Goal: Task Accomplishment & Management: Use online tool/utility

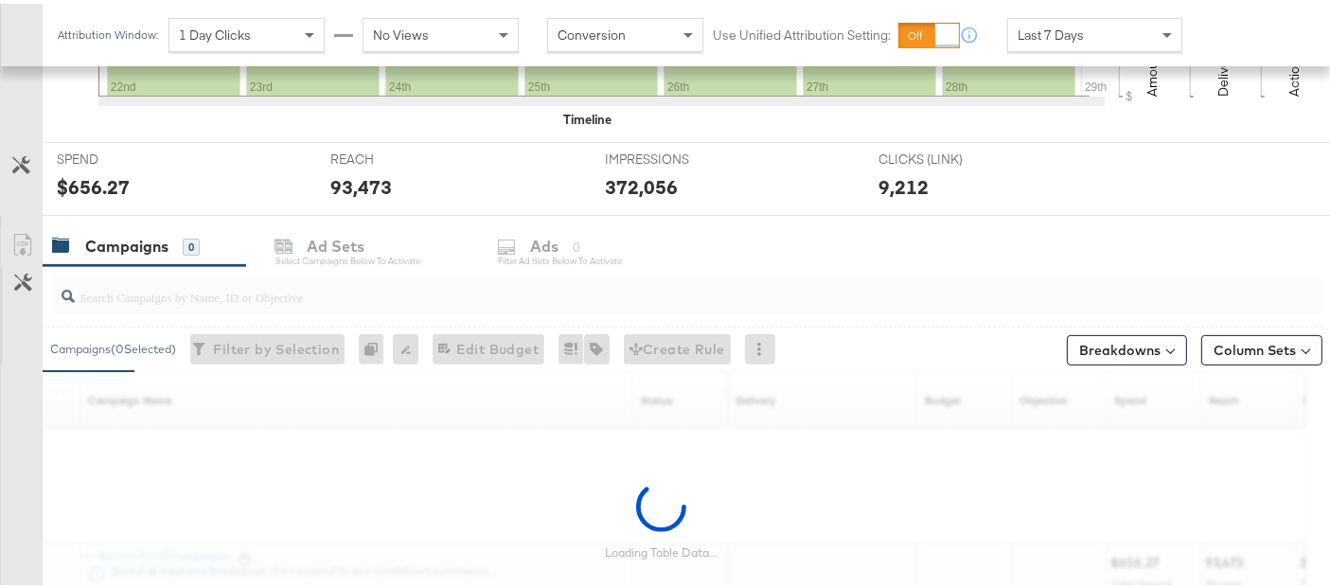
scroll to position [784, 0]
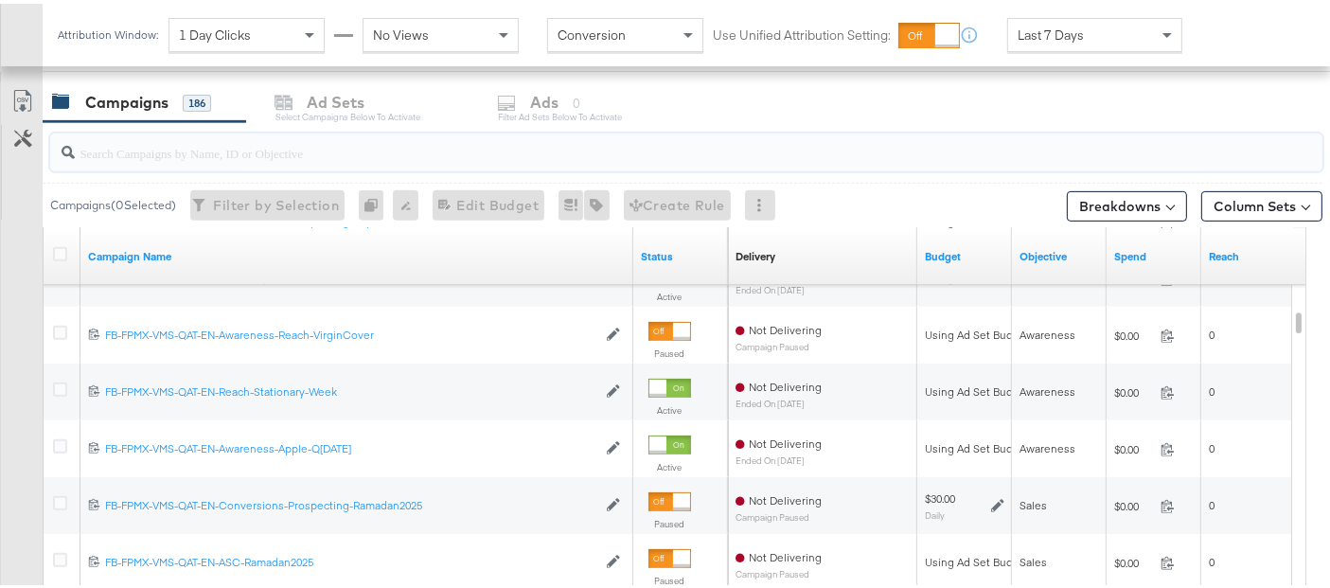
click at [246, 151] on input "search" at bounding box center [642, 141] width 1135 height 37
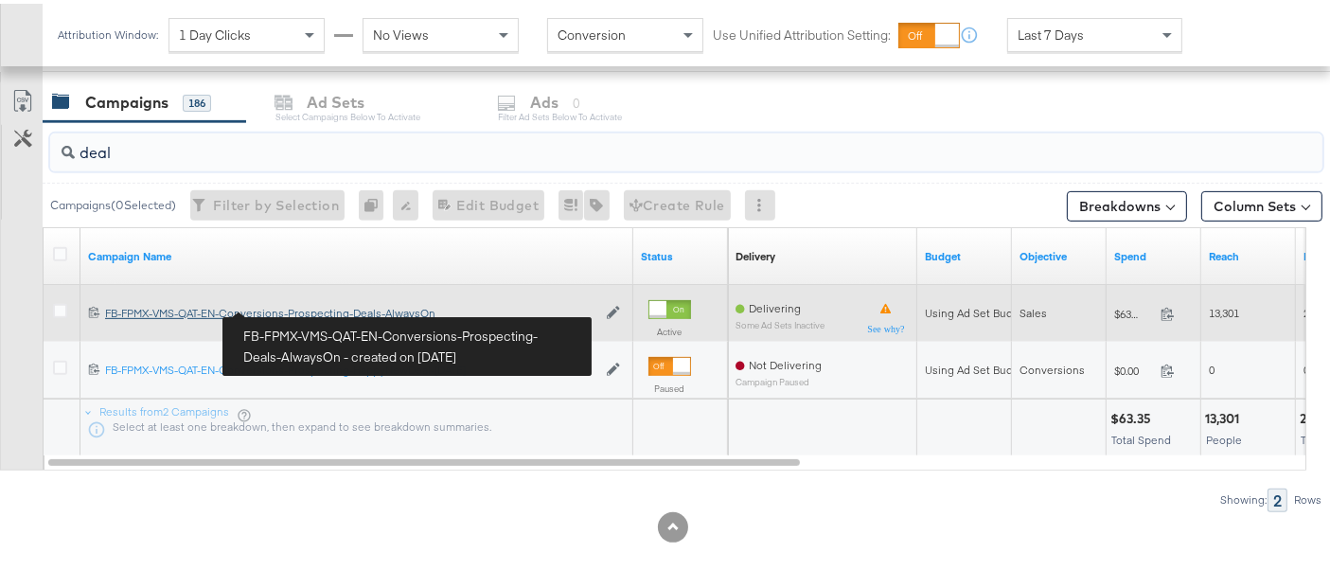
type input "deal"
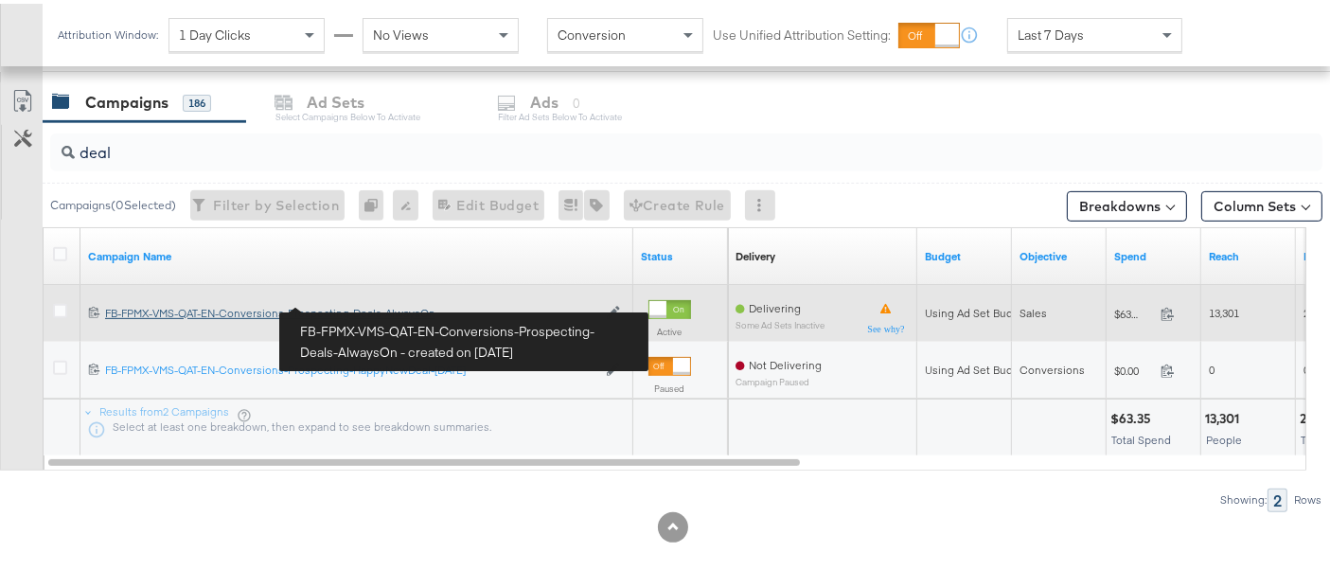
click at [294, 305] on div "FB-FPMX-VMS-QAT-EN-Conversions-Prospecting-Deals-AlwaysOn FB-FPMX-VMS-QAT-EN-Co…" at bounding box center [350, 309] width 491 height 15
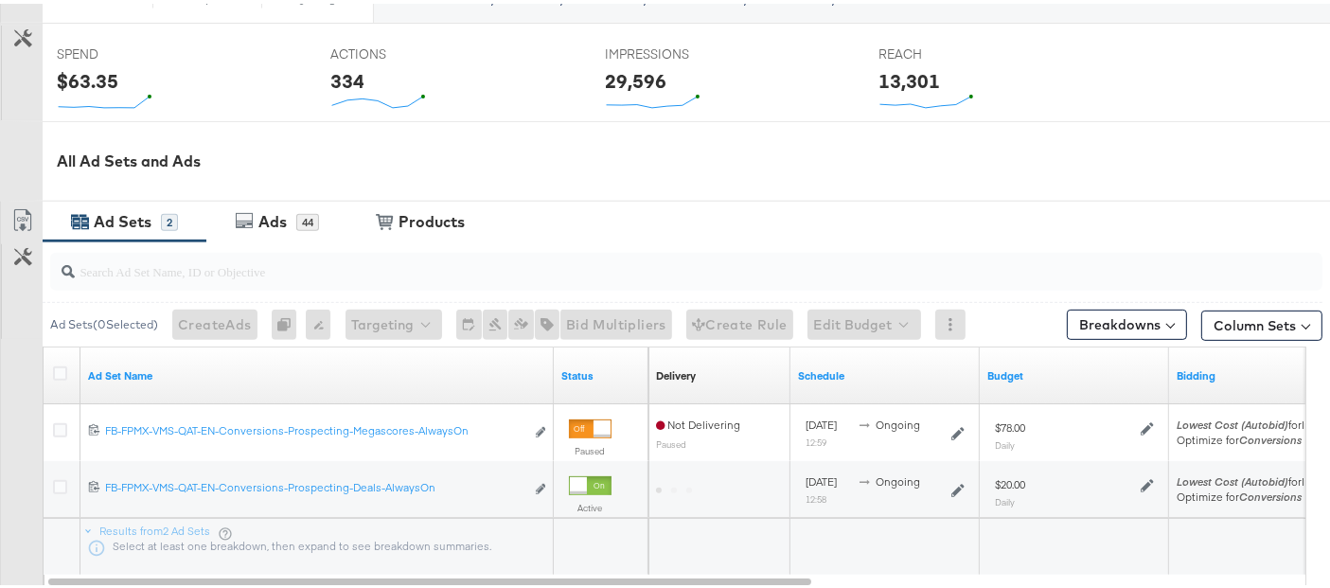
scroll to position [899, 0]
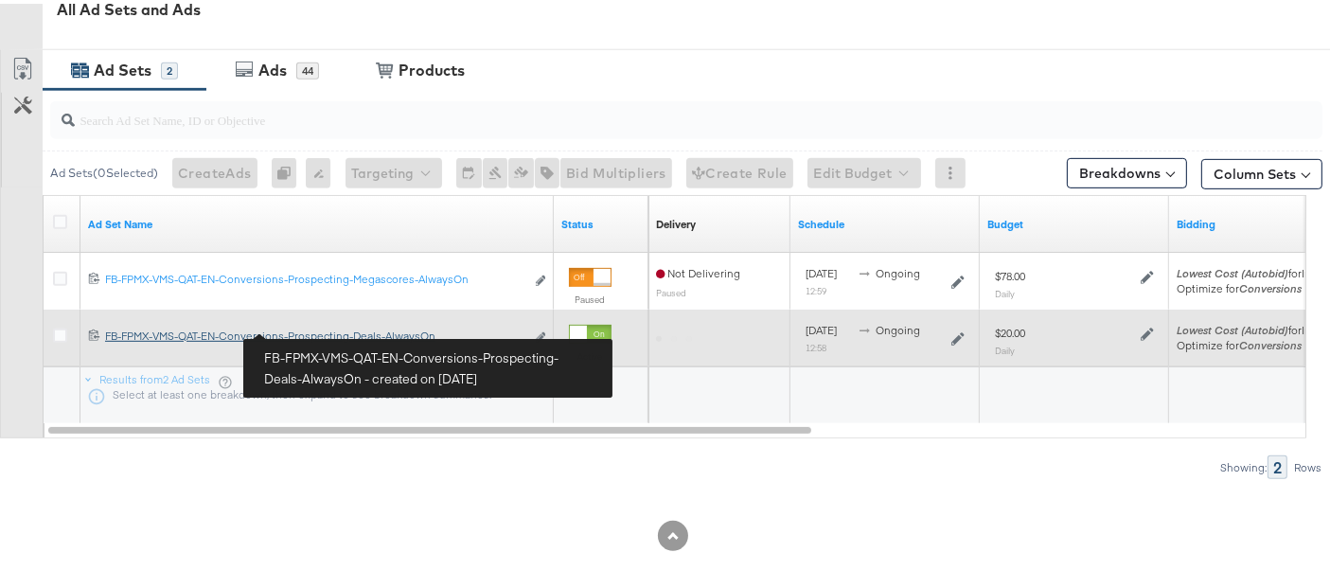
click at [311, 329] on div "FB-FPMX-VMS-QAT-EN-Conversions-Prospecting-Deals-AlwaysOn FB-FPMX-VMS-QAT-EN-Co…" at bounding box center [314, 332] width 419 height 15
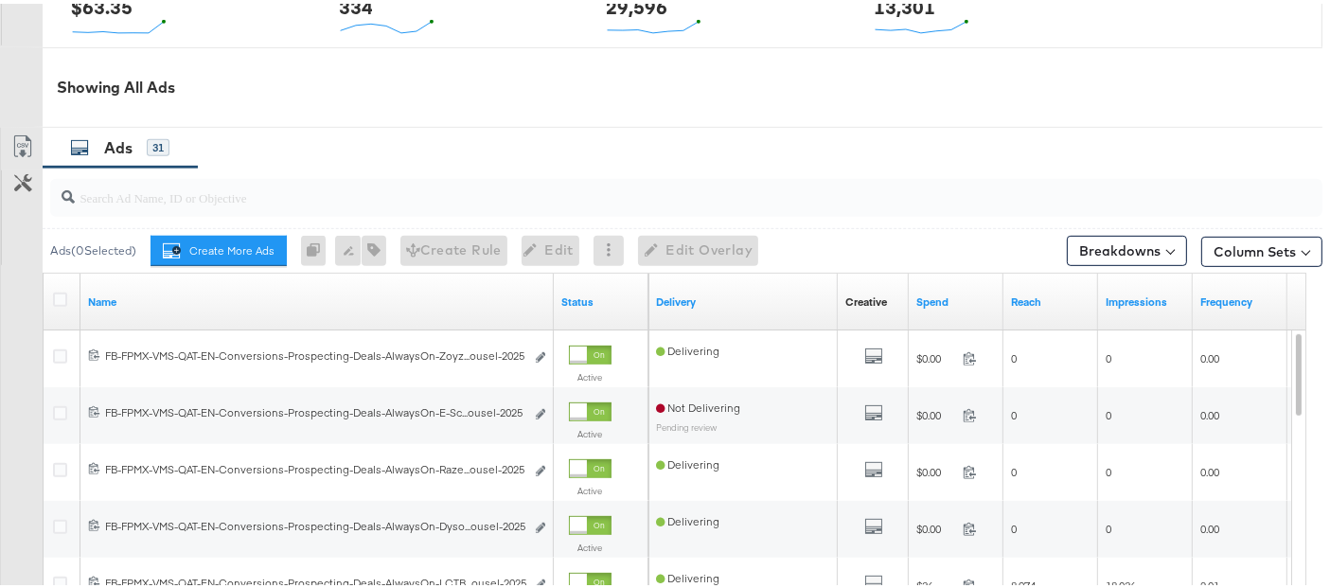
scroll to position [920, 0]
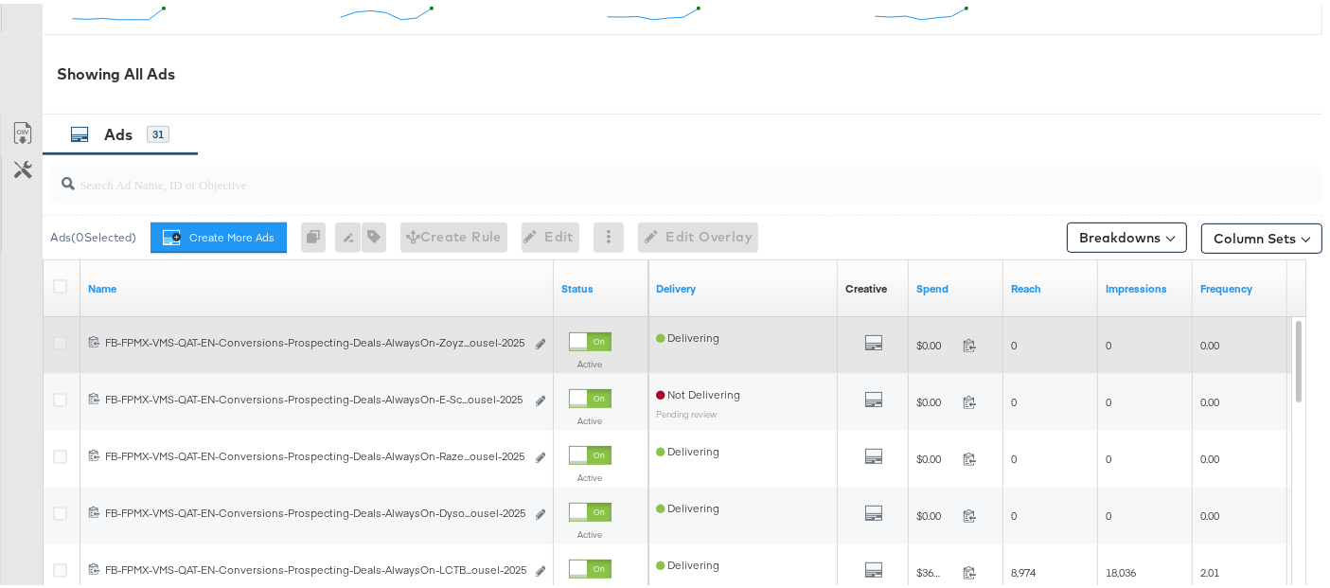
click at [59, 333] on icon at bounding box center [60, 339] width 14 height 14
click at [0, 0] on input "checkbox" at bounding box center [0, 0] width 0 height 0
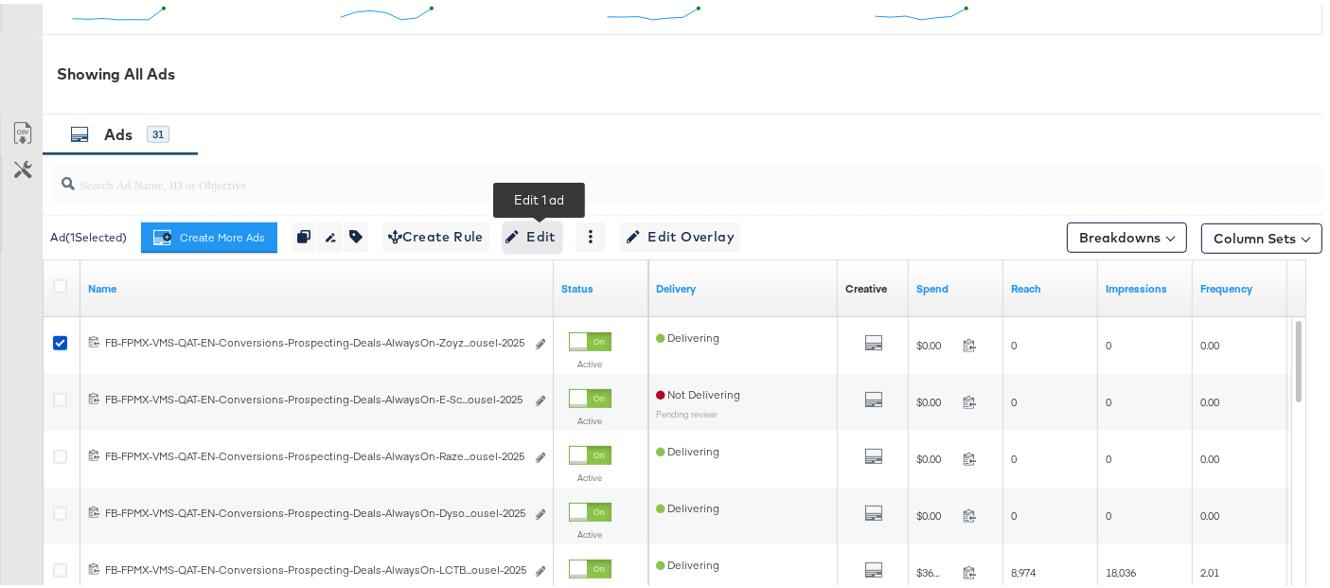
click at [545, 225] on span "Edit" at bounding box center [532, 234] width 46 height 24
click at [529, 226] on span "Edit" at bounding box center [532, 234] width 46 height 24
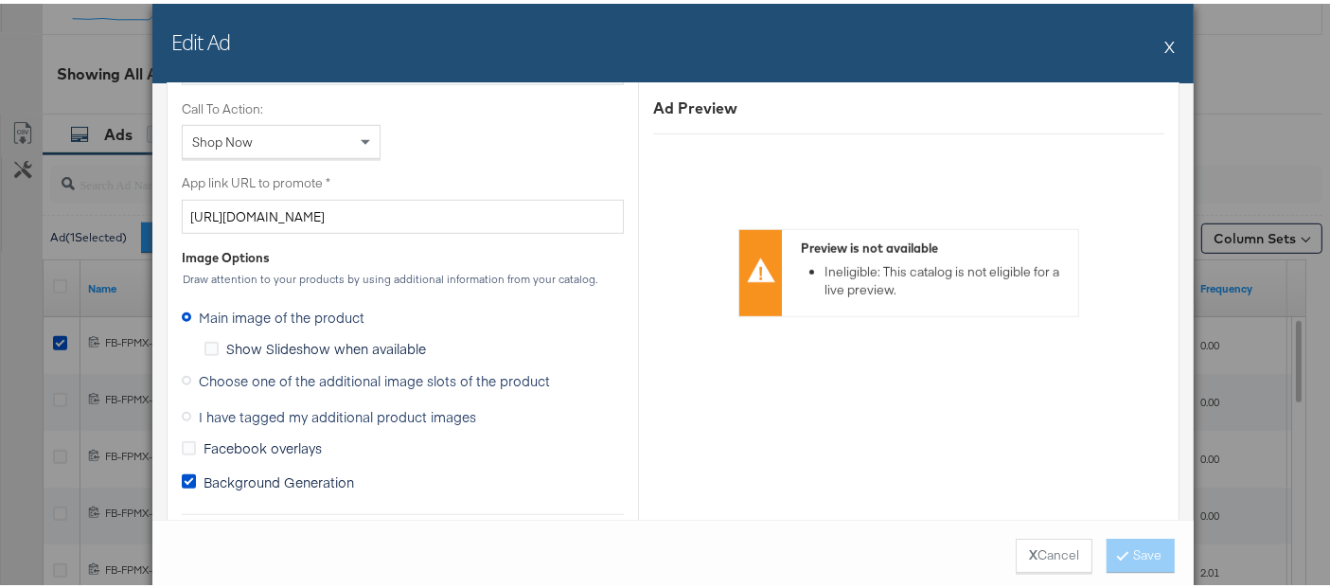
scroll to position [1436, 0]
click at [297, 372] on span "Choose one of the additional image slots of the product" at bounding box center [374, 374] width 351 height 19
click at [0, 0] on input "Choose one of the additional image slots of the product" at bounding box center [0, 0] width 0 height 0
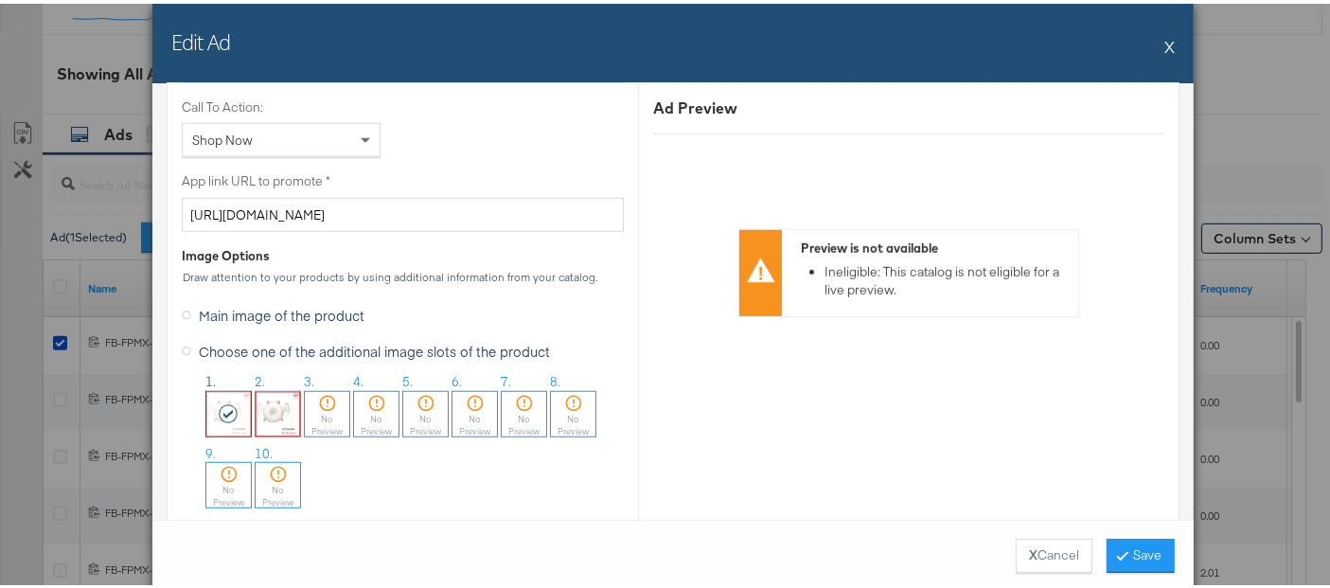
click at [269, 415] on img at bounding box center [278, 410] width 44 height 44
click at [210, 408] on img at bounding box center [228, 410] width 44 height 44
click at [1120, 547] on icon at bounding box center [1123, 550] width 6 height 11
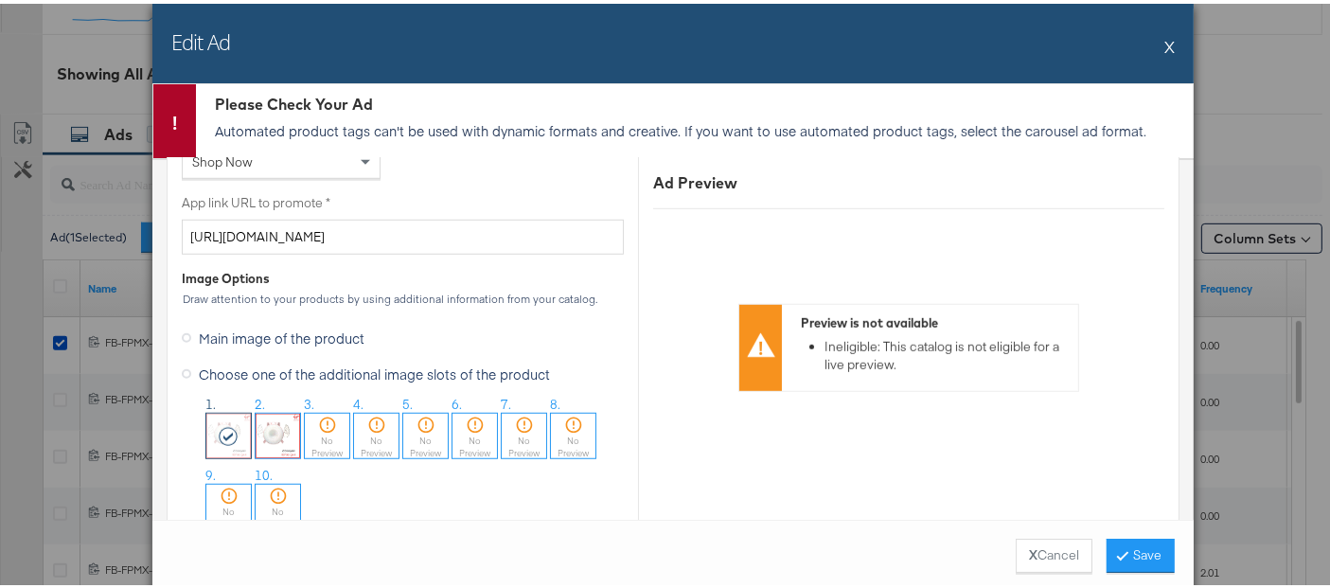
scroll to position [1499, 0]
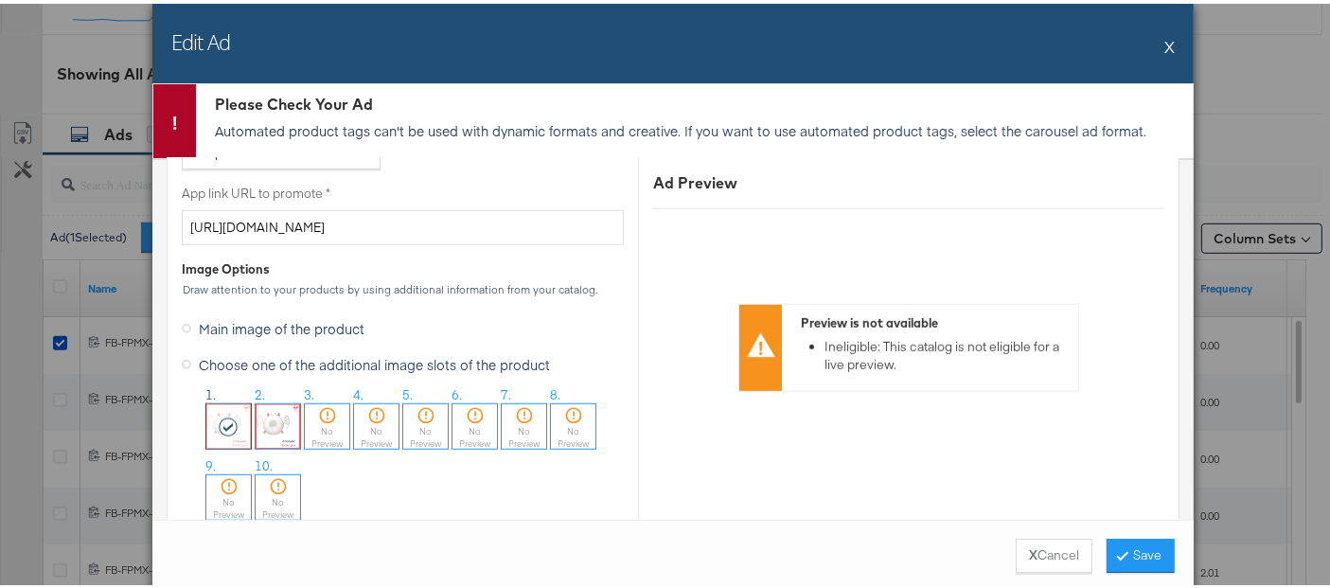
click at [219, 414] on icon at bounding box center [229, 423] width 21 height 19
click at [278, 419] on img at bounding box center [278, 422] width 44 height 44
click at [206, 413] on img at bounding box center [228, 422] width 44 height 44
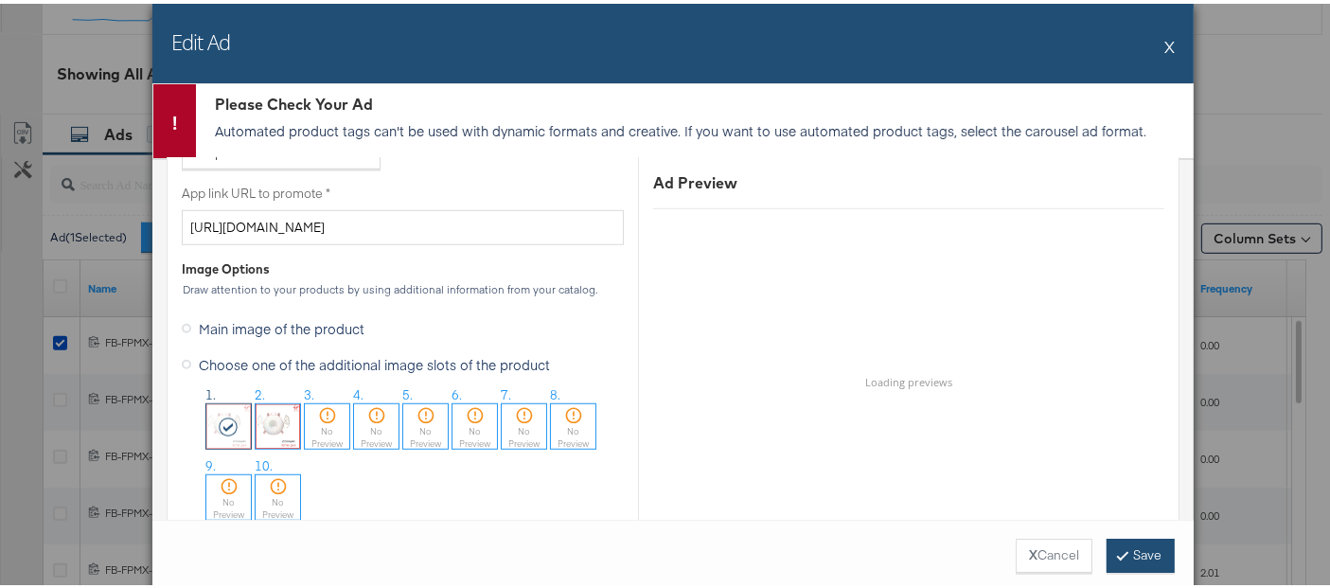
click at [1138, 544] on button "Save" at bounding box center [1141, 552] width 68 height 34
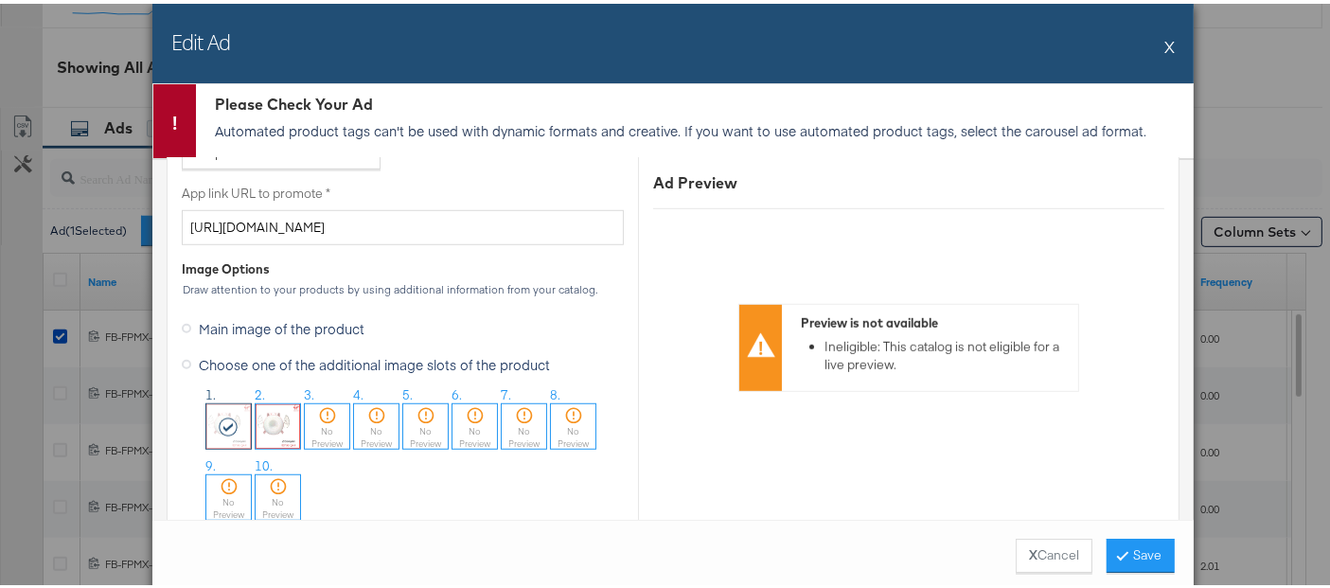
scroll to position [916, 0]
click at [1165, 41] on button "X" at bounding box center [1170, 43] width 10 height 38
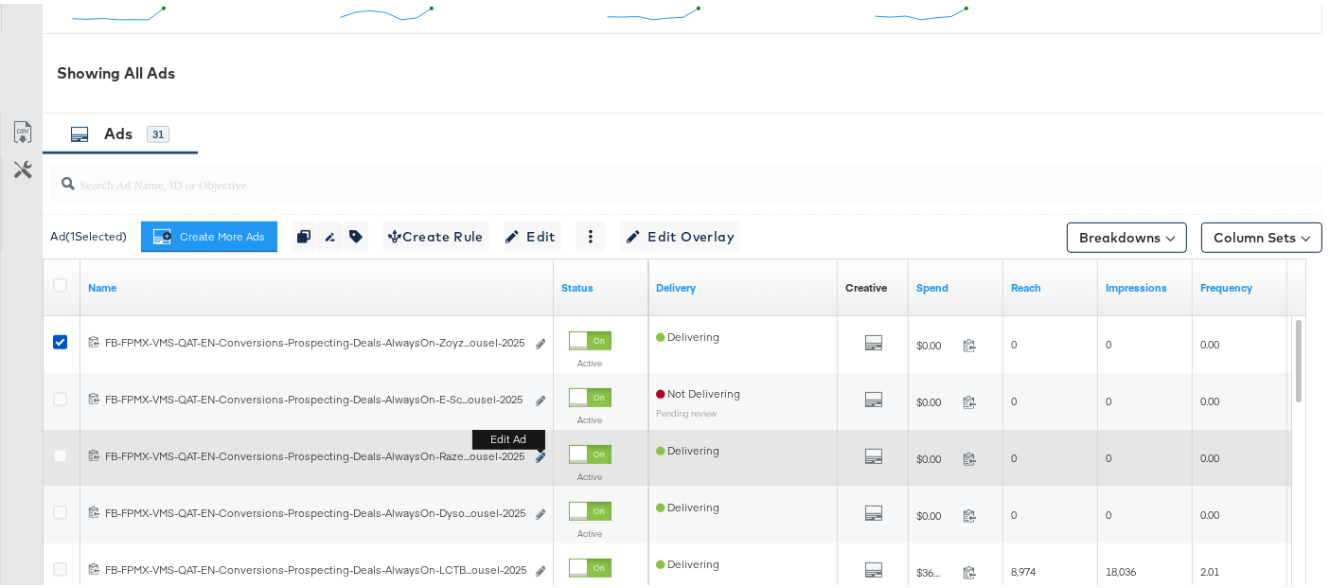
click at [543, 450] on icon "link" at bounding box center [540, 454] width 9 height 10
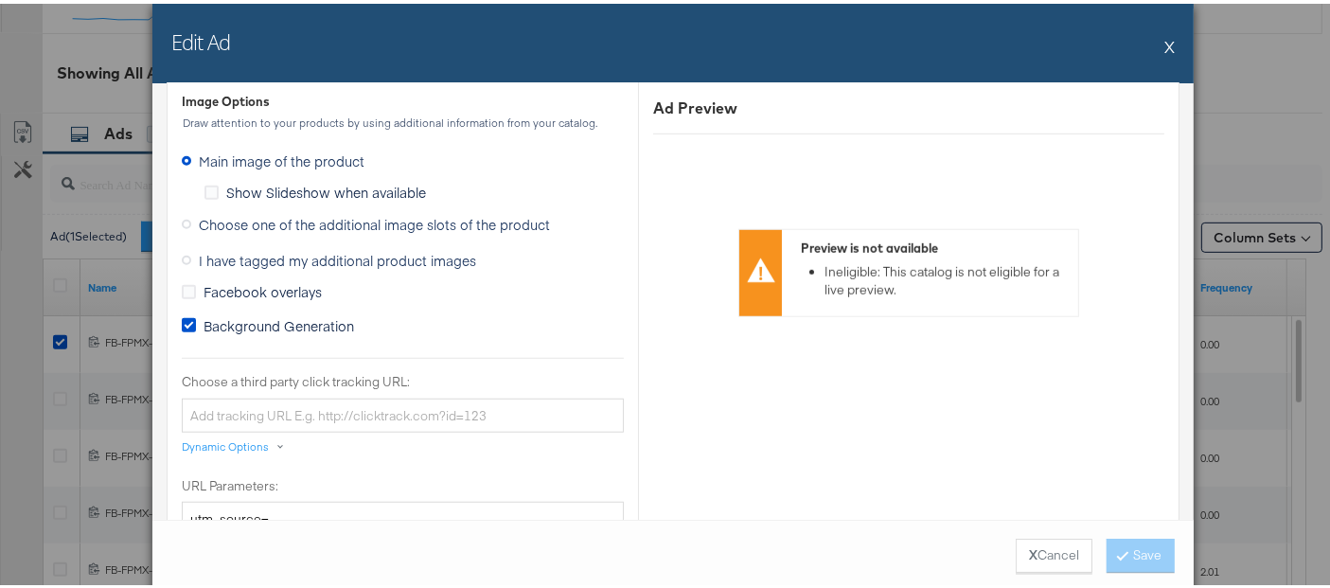
scroll to position [1592, 0]
click at [232, 253] on span "I have tagged my additional product images" at bounding box center [337, 254] width 277 height 19
click at [0, 0] on input "I have tagged my additional product images" at bounding box center [0, 0] width 0 height 0
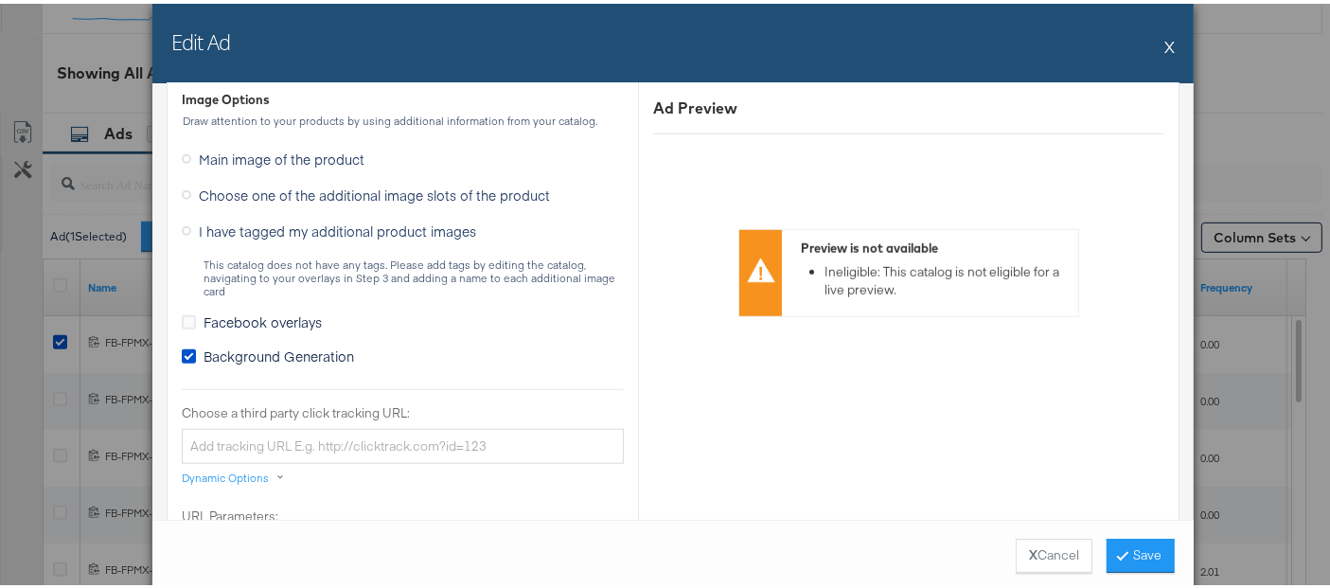
click at [197, 197] on label "Choose one of the additional image slots of the product" at bounding box center [370, 191] width 376 height 28
click at [0, 0] on input "Choose one of the additional image slots of the product" at bounding box center [0, 0] width 0 height 0
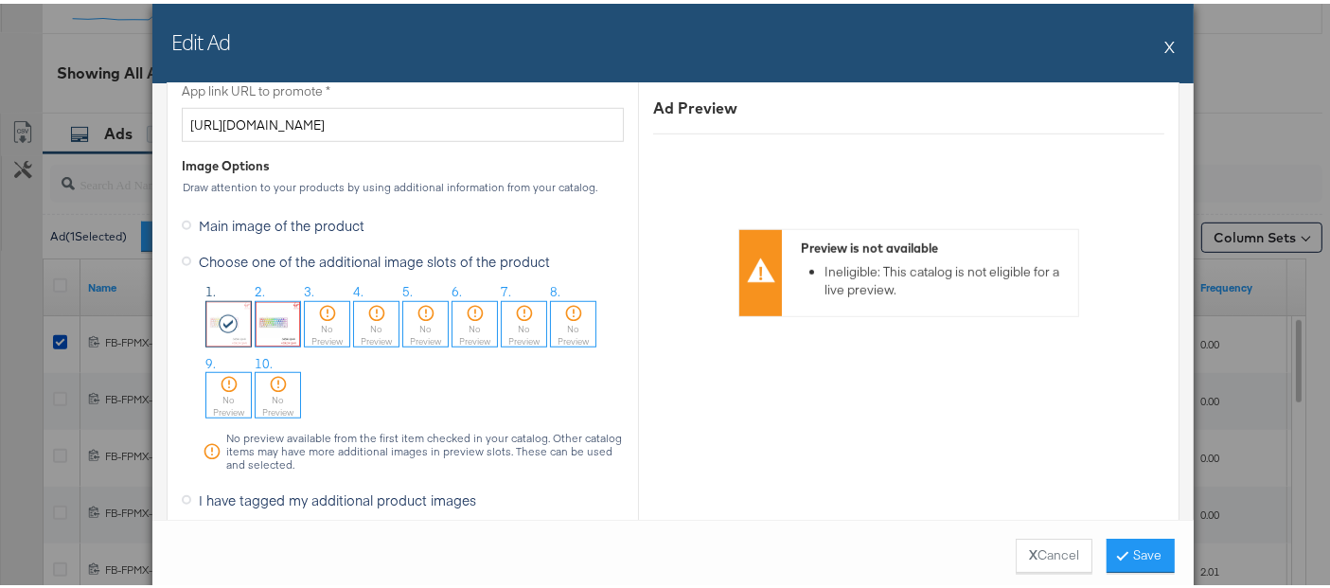
scroll to position [1535, 0]
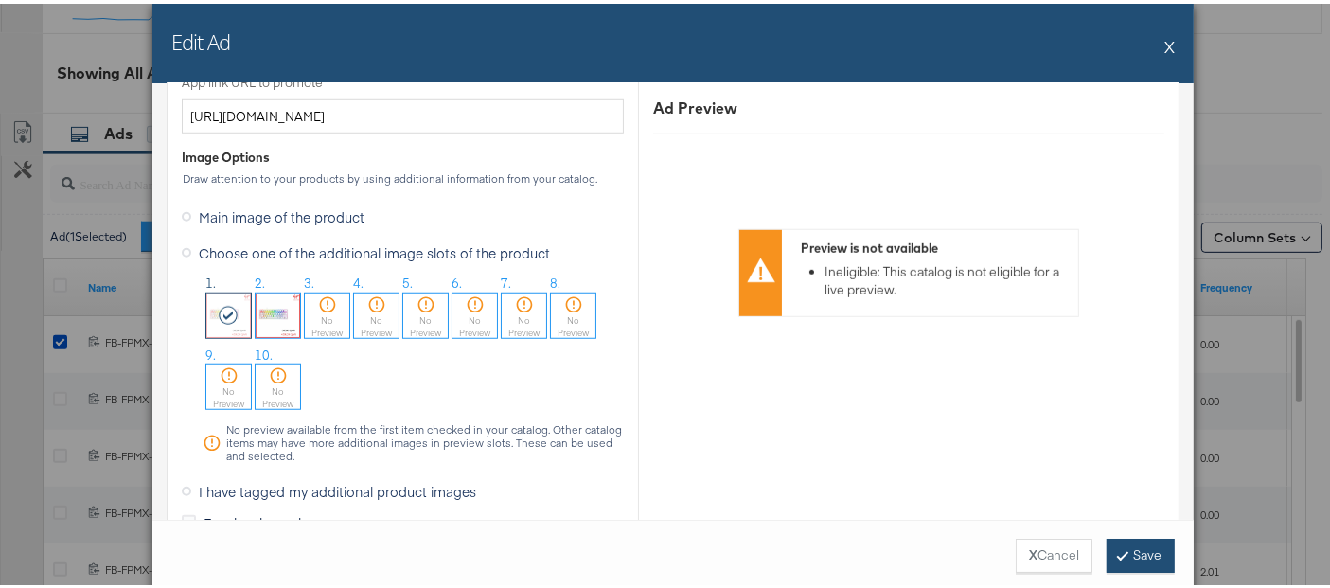
click at [1160, 550] on button "Save" at bounding box center [1141, 552] width 68 height 34
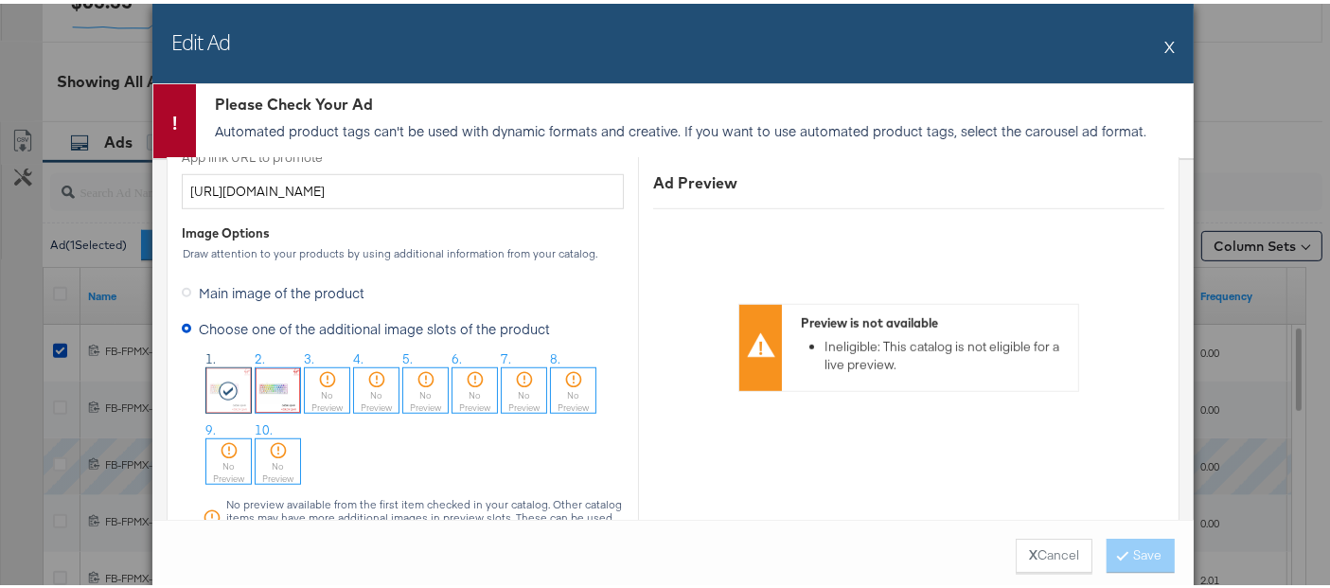
scroll to position [925, 0]
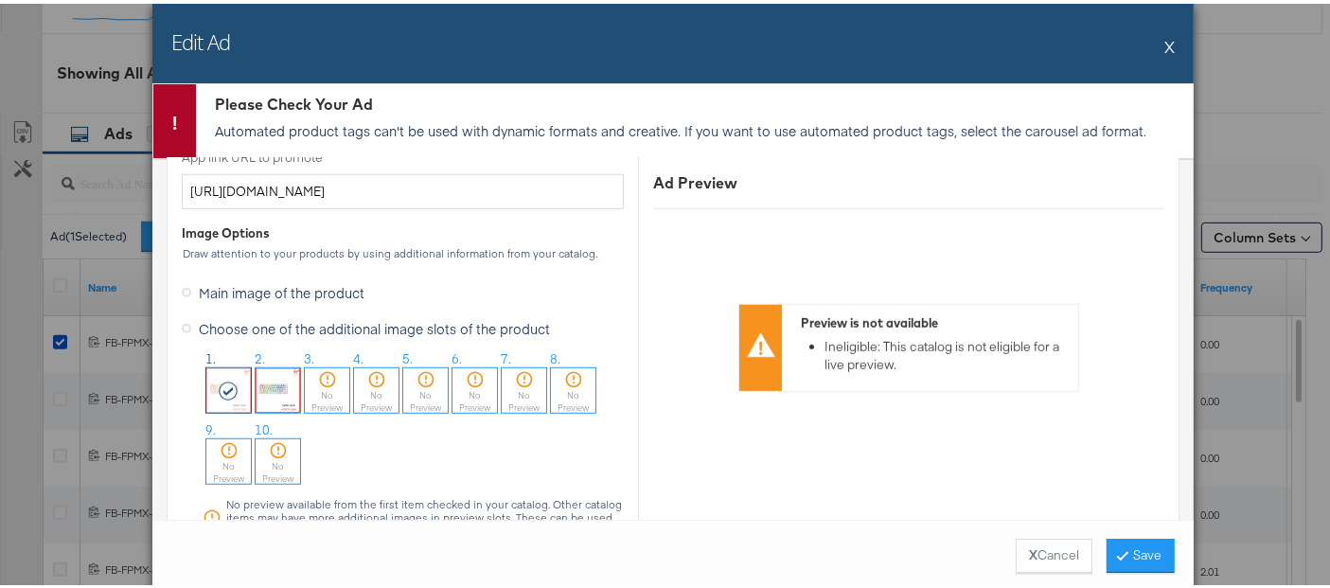
click at [1165, 38] on button "X" at bounding box center [1170, 43] width 10 height 38
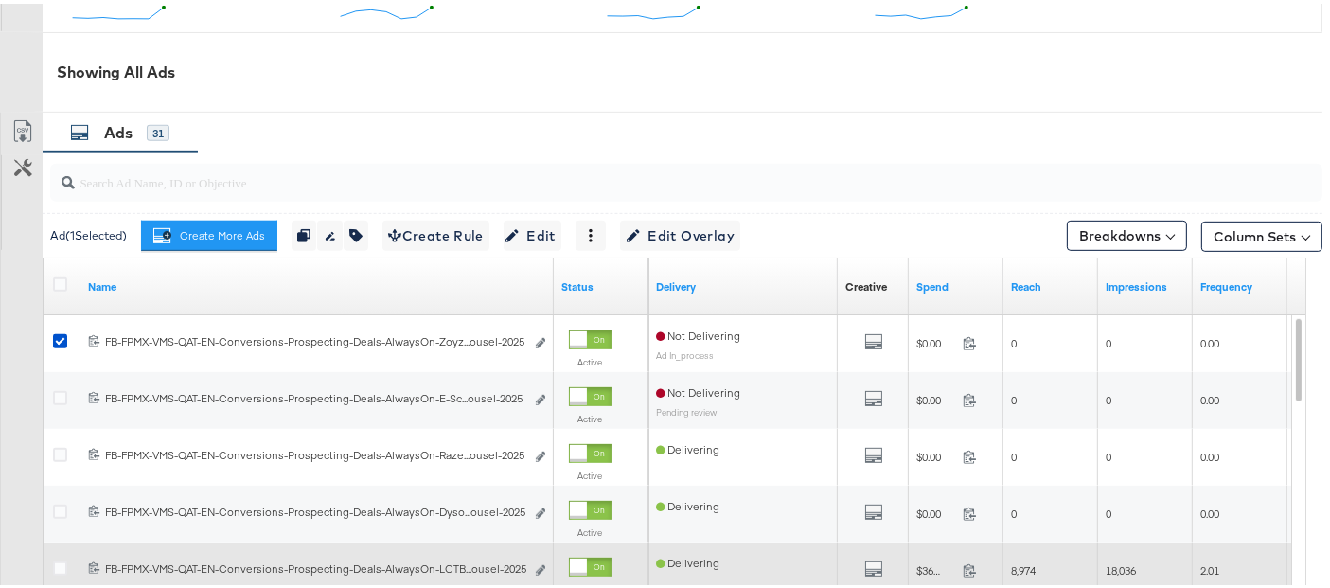
scroll to position [924, 0]
